Goal: Information Seeking & Learning: Find specific page/section

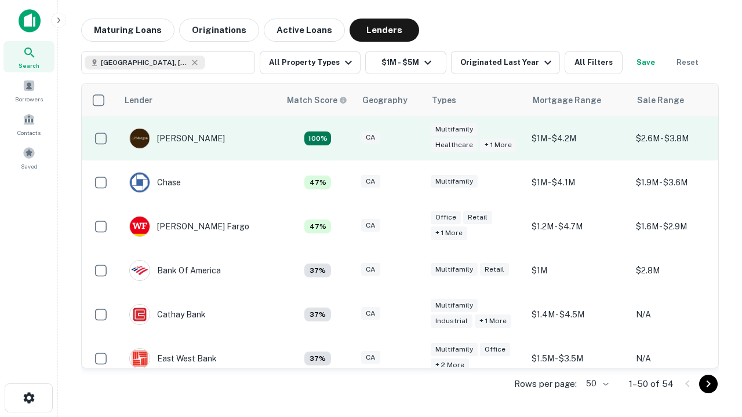
click at [412, 139] on div "CA" at bounding box center [390, 139] width 58 height 16
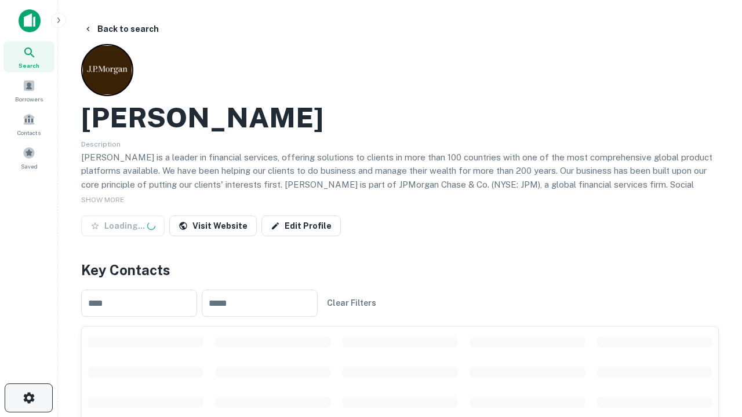
click at [28, 398] on icon "button" at bounding box center [29, 398] width 14 height 14
